Goal: Information Seeking & Learning: Learn about a topic

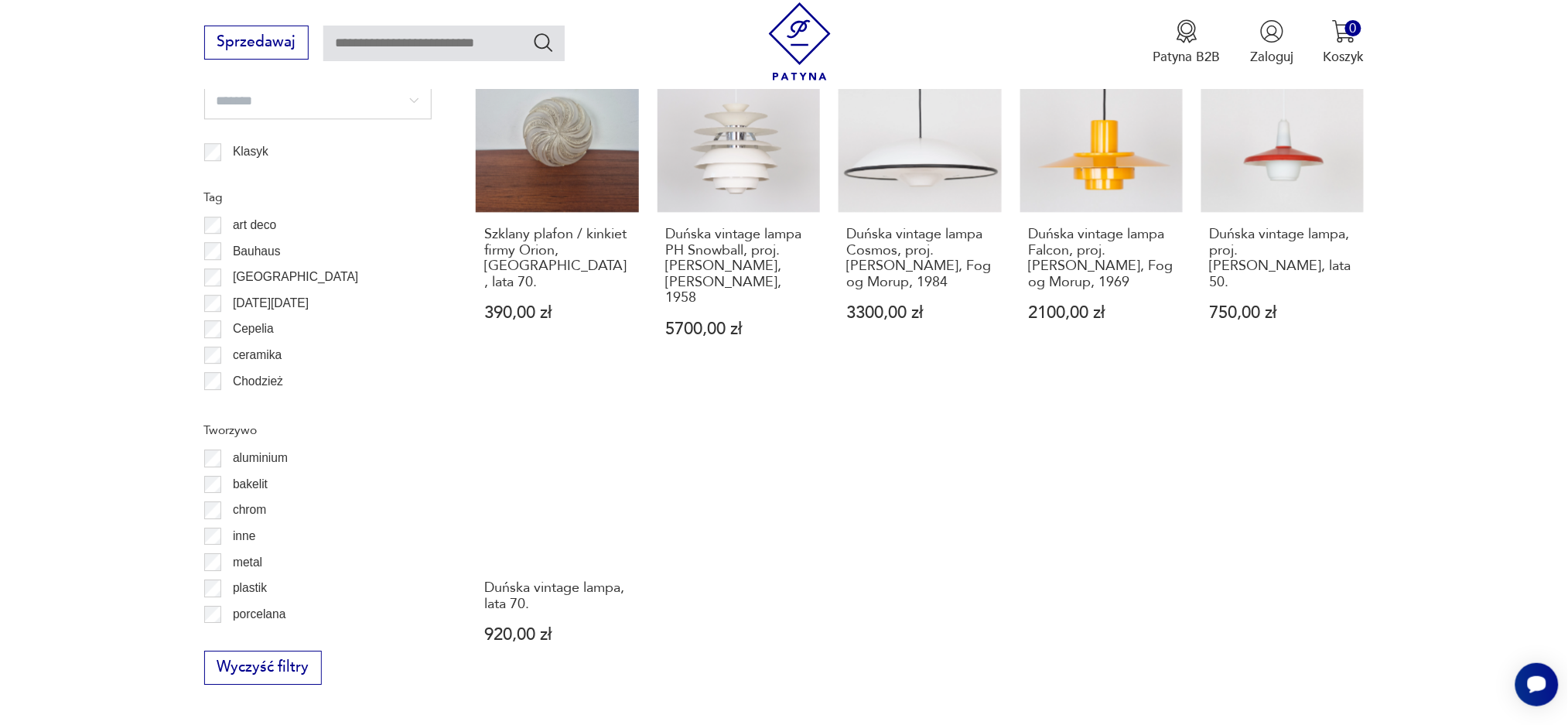
scroll to position [1597, 0]
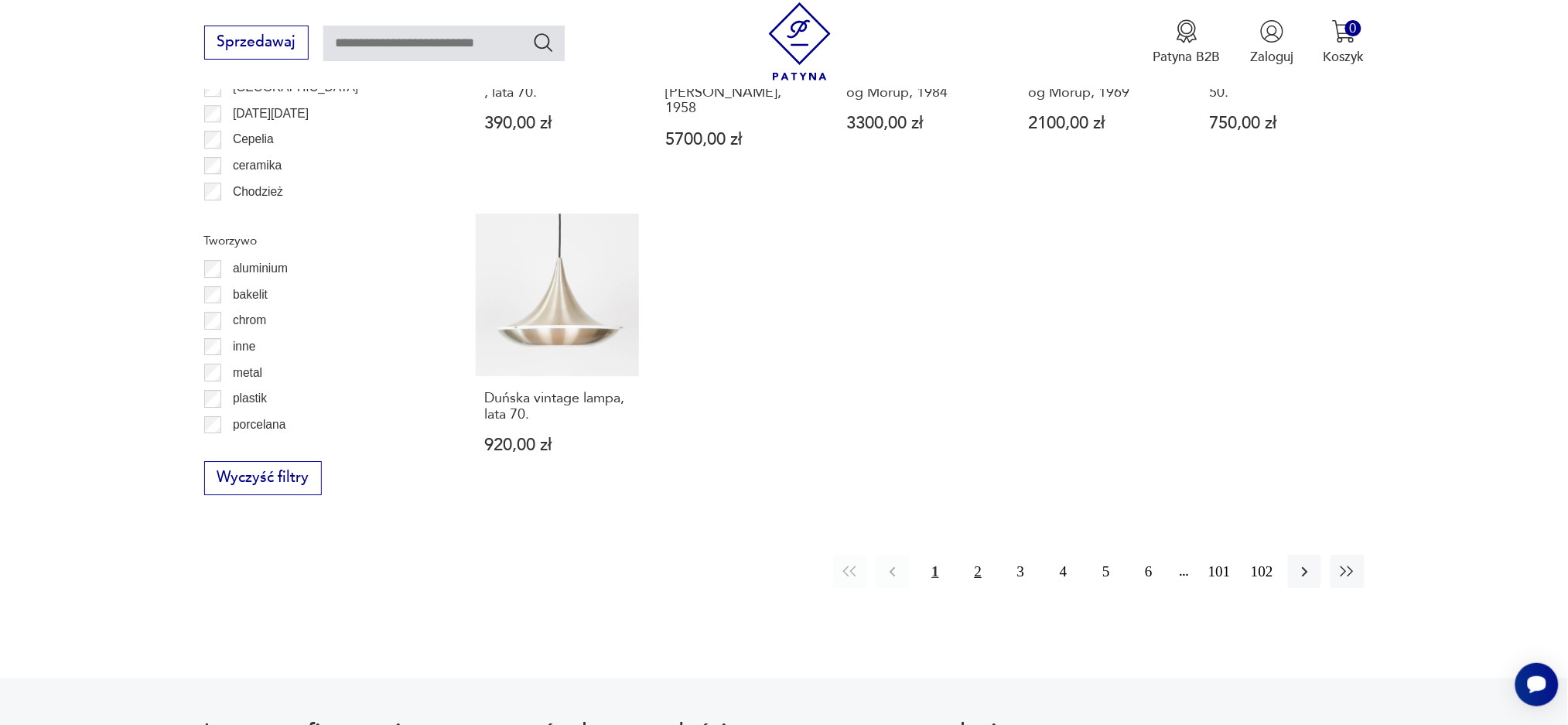
click at [985, 554] on button "2" at bounding box center [978, 570] width 33 height 33
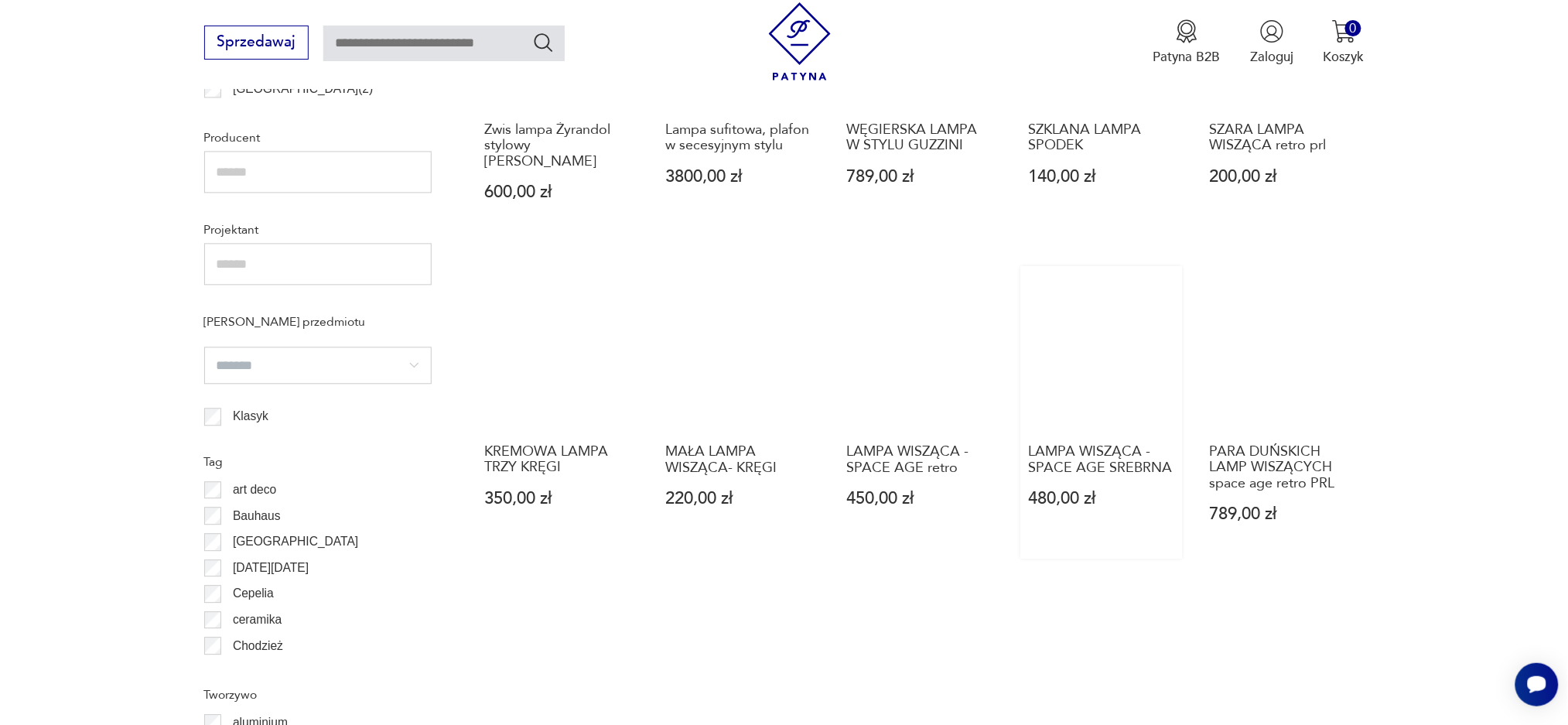
scroll to position [1490, 0]
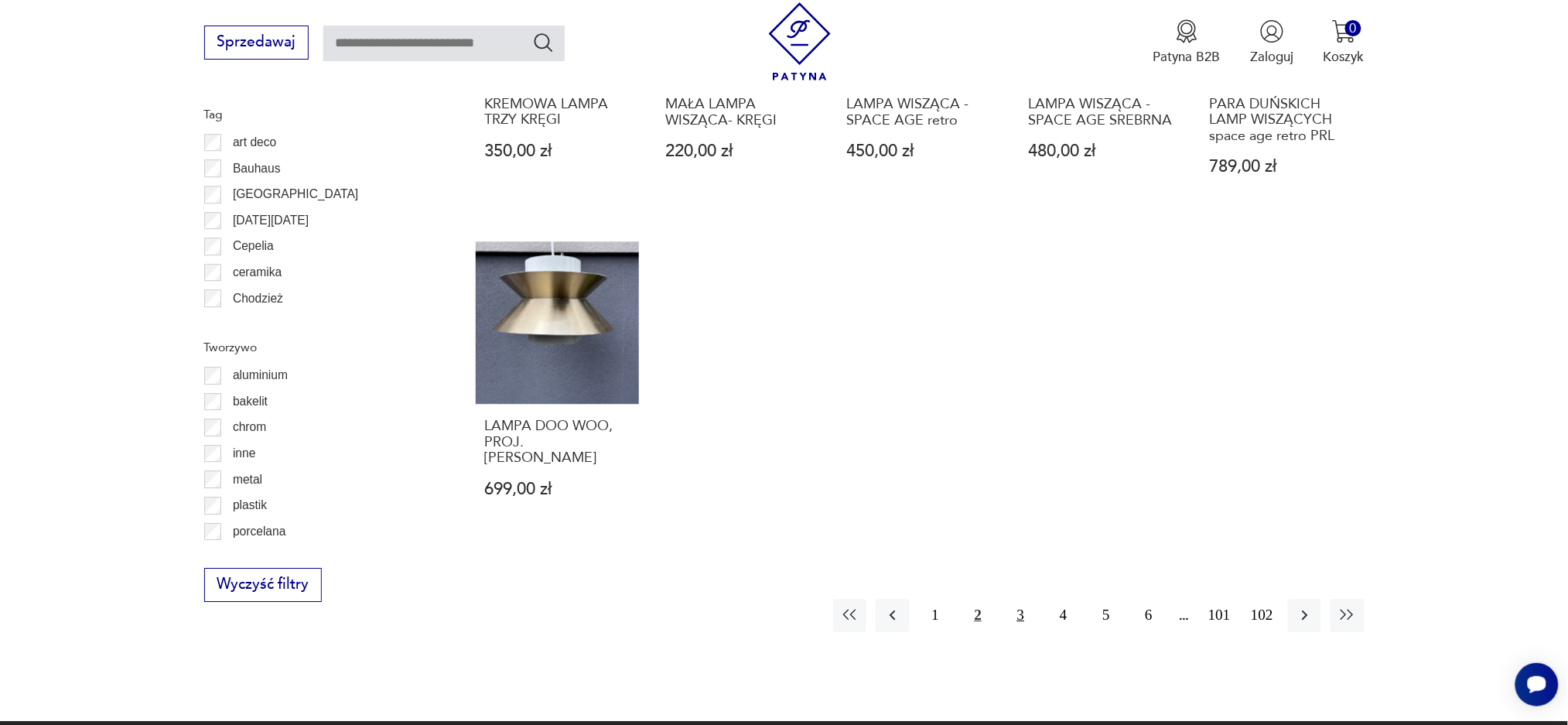
click at [1016, 599] on button "3" at bounding box center [1020, 615] width 33 height 33
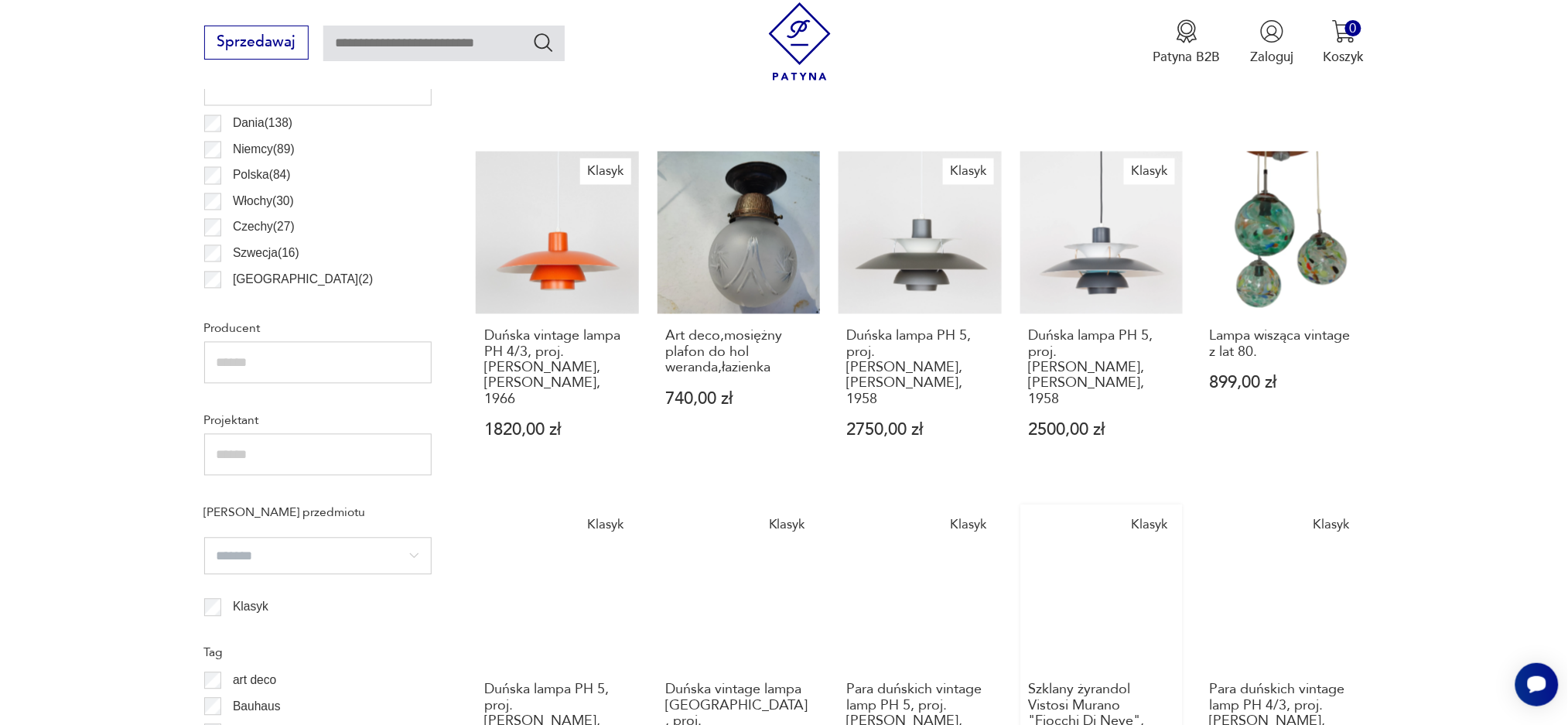
scroll to position [1078, 0]
